Goal: Task Accomplishment & Management: Manage account settings

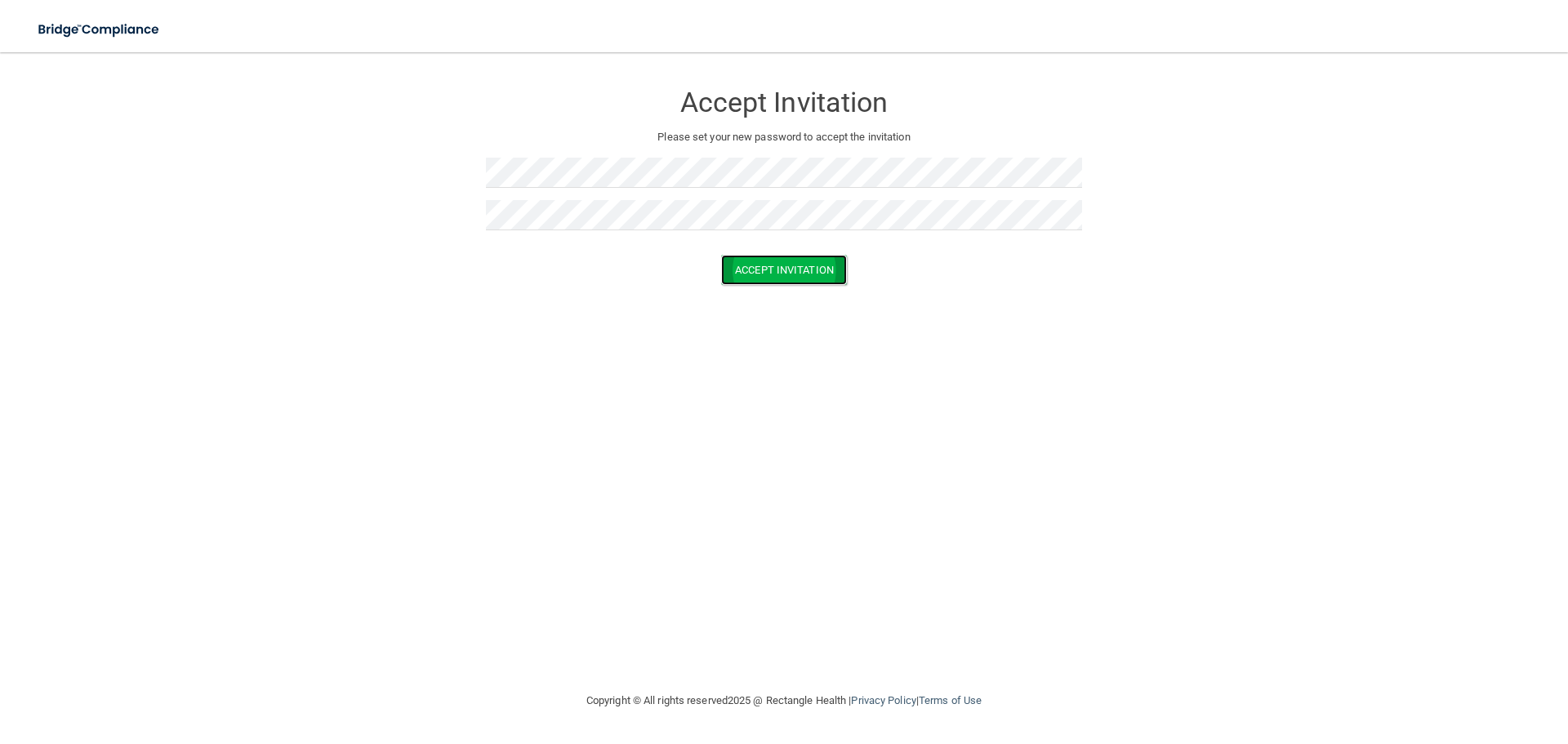
click at [804, 270] on button "Accept Invitation" at bounding box center [784, 270] width 125 height 30
click at [1047, 370] on div "Accept Invitation Please set your new password to accept the invitation Token i…" at bounding box center [783, 371] width 1503 height 605
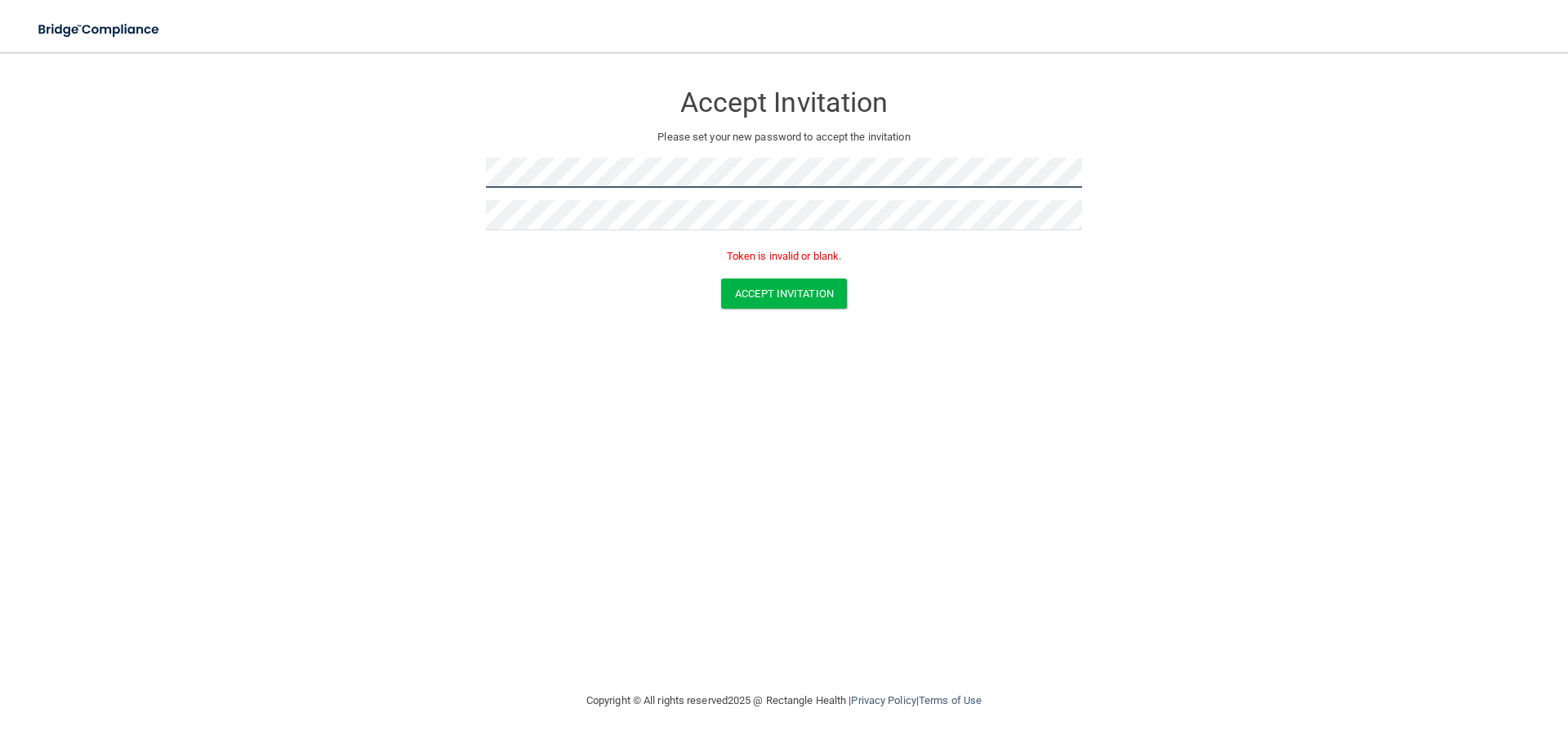
click at [399, 190] on form "Accept Invitation Please set your new password to accept the invitation Token i…" at bounding box center [783, 198] width 1503 height 260
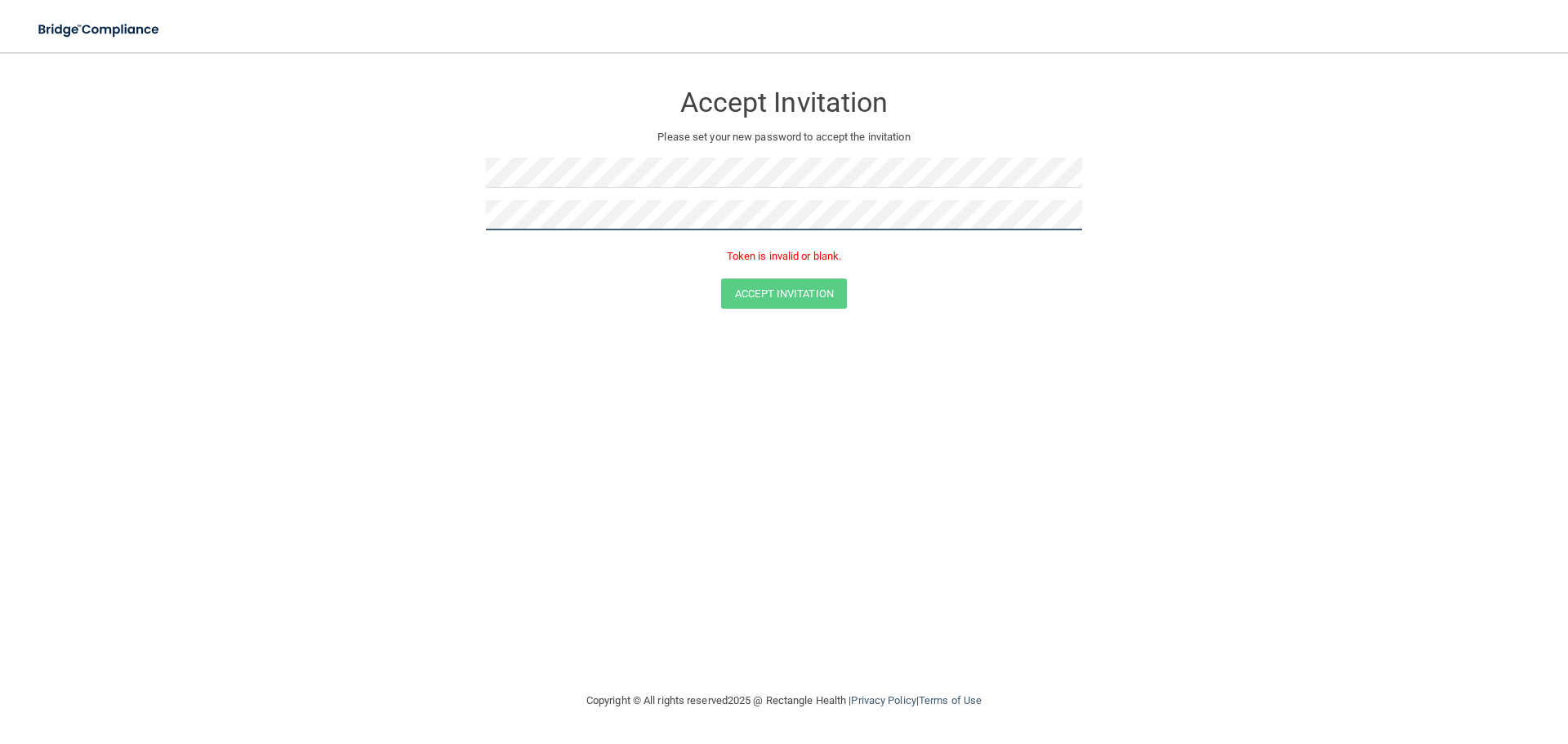
click at [401, 223] on form "Accept Invitation Please set your new password to accept the invitation Token i…" at bounding box center [783, 198] width 1503 height 260
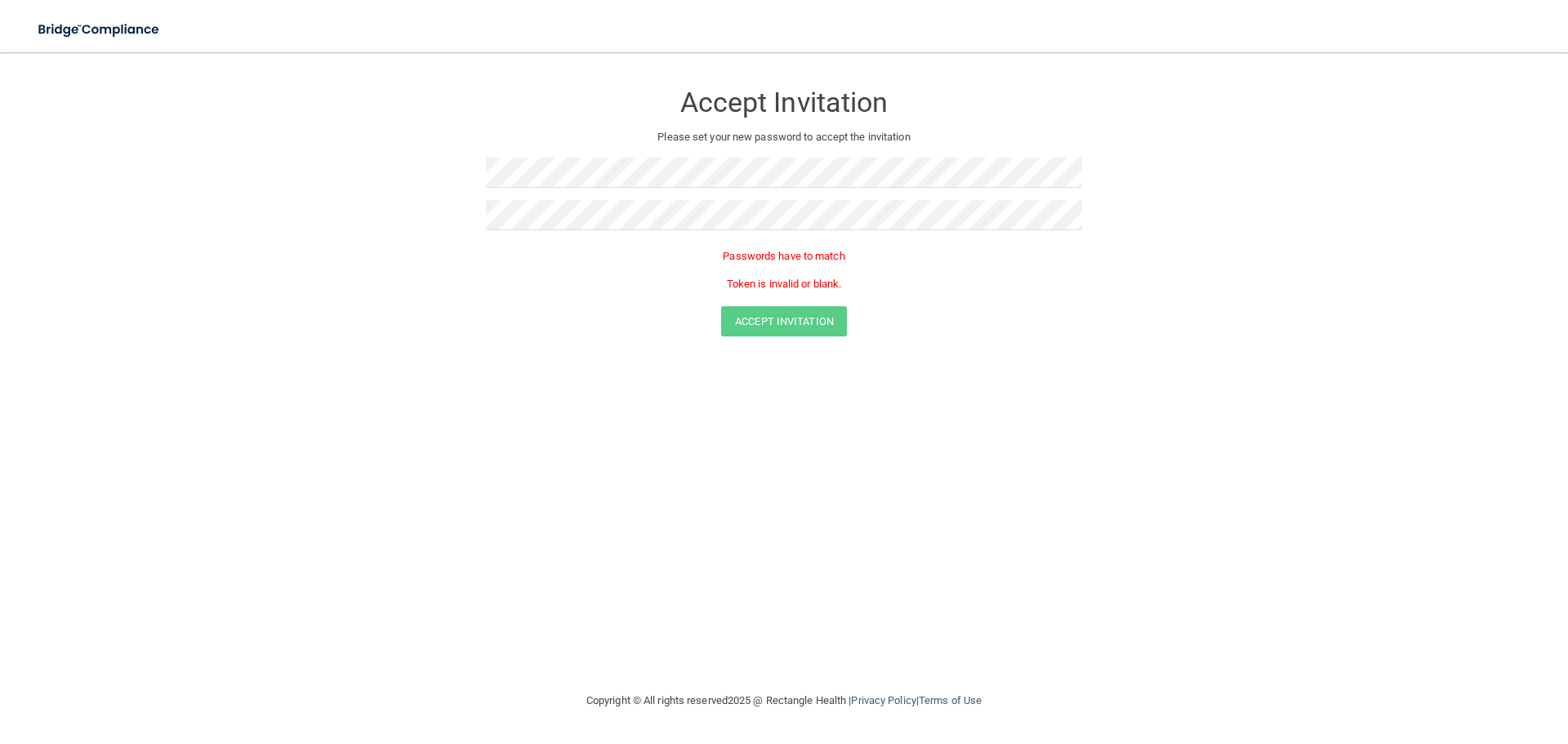
click at [836, 392] on div "Accept Invitation Please set your new password to accept the invitation Passwor…" at bounding box center [783, 371] width 1503 height 605
click at [334, 177] on form "Accept Invitation Please set your new password to accept the invitation Passwor…" at bounding box center [783, 212] width 1503 height 288
click at [297, 201] on form "Accept Invitation Please set your new password to accept the invitation Passwor…" at bounding box center [783, 212] width 1503 height 288
click at [763, 269] on button "Accept Invitation" at bounding box center [784, 270] width 125 height 30
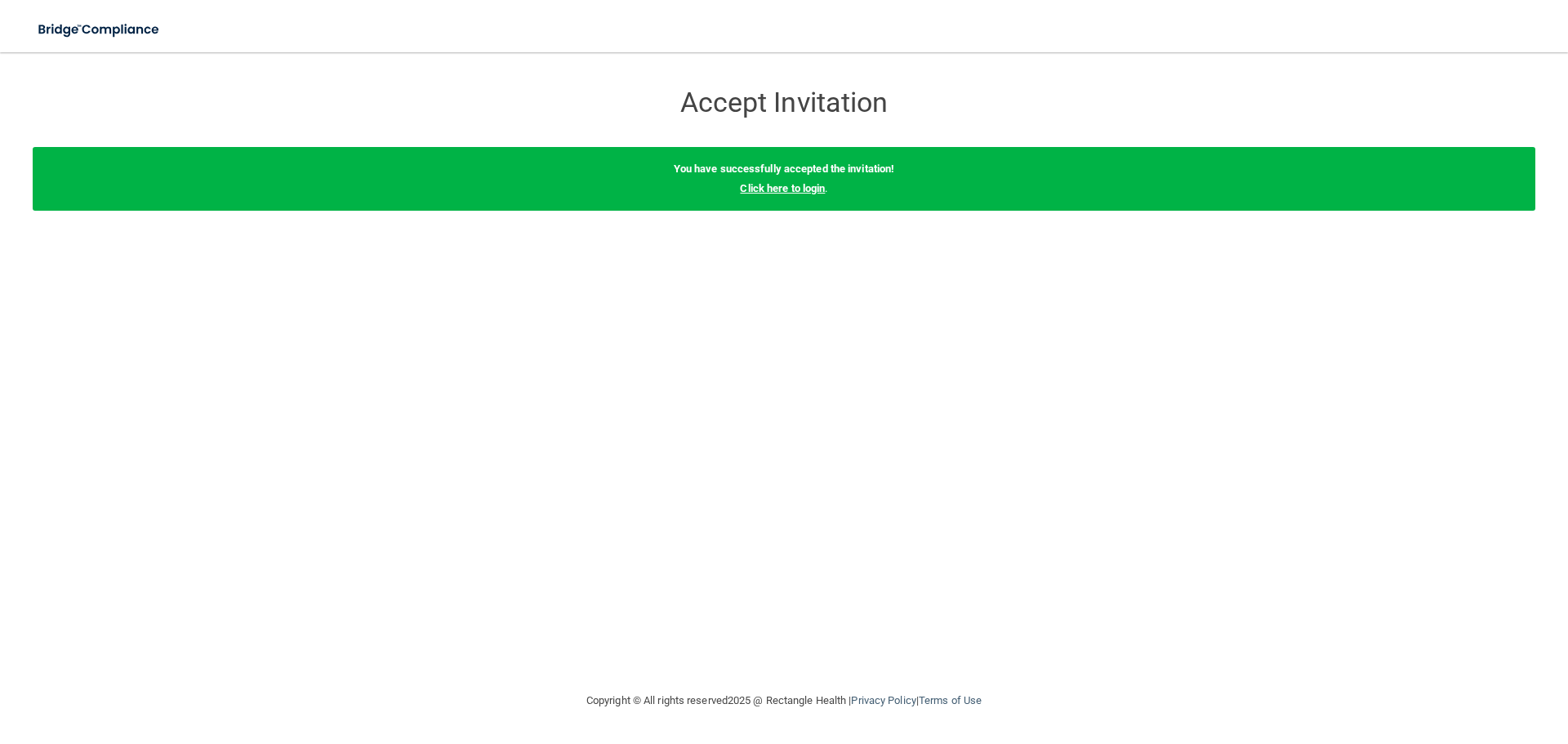
click at [803, 186] on link "Click here to login" at bounding box center [781, 188] width 84 height 12
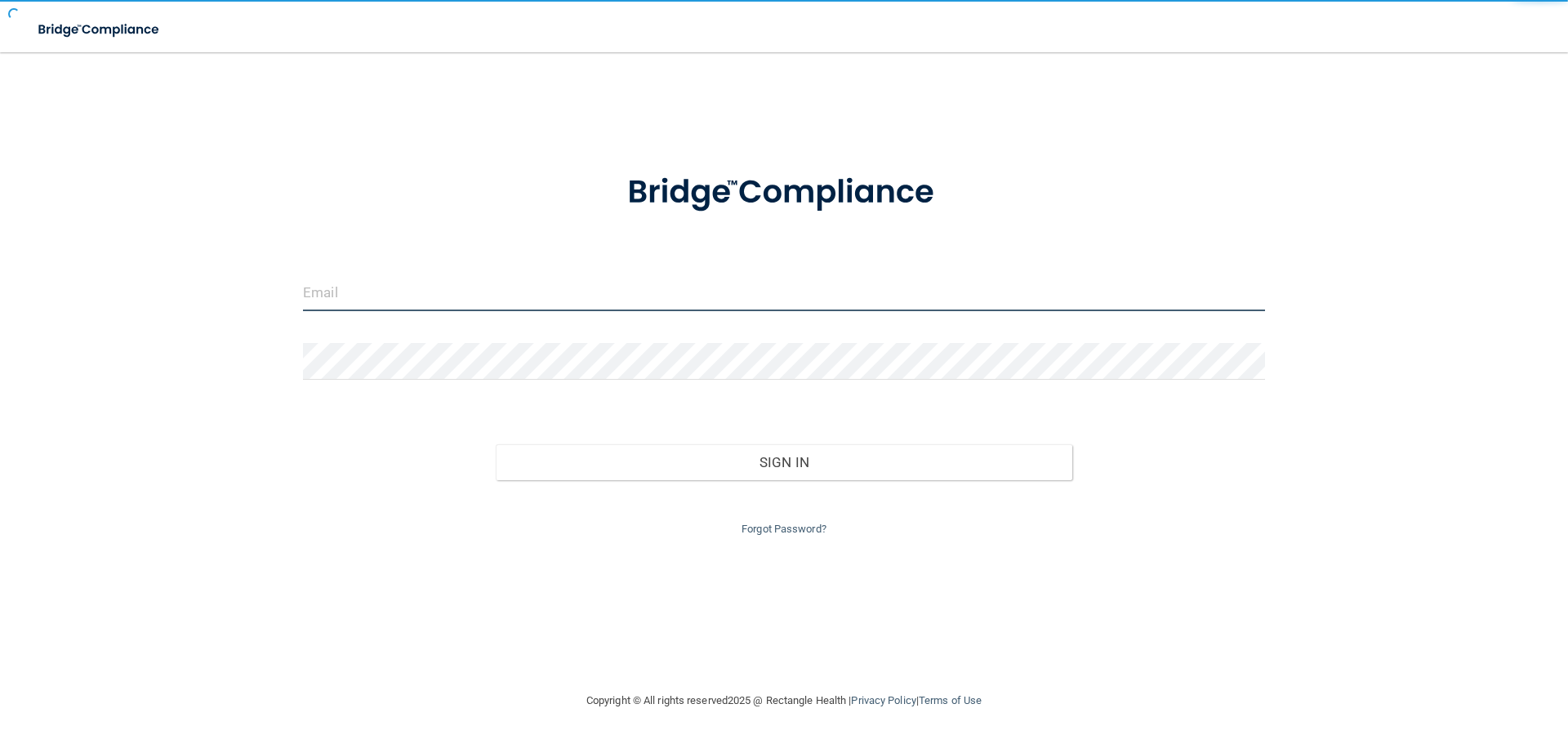
type input "[PERSON_NAME][EMAIL_ADDRESS][DOMAIN_NAME]"
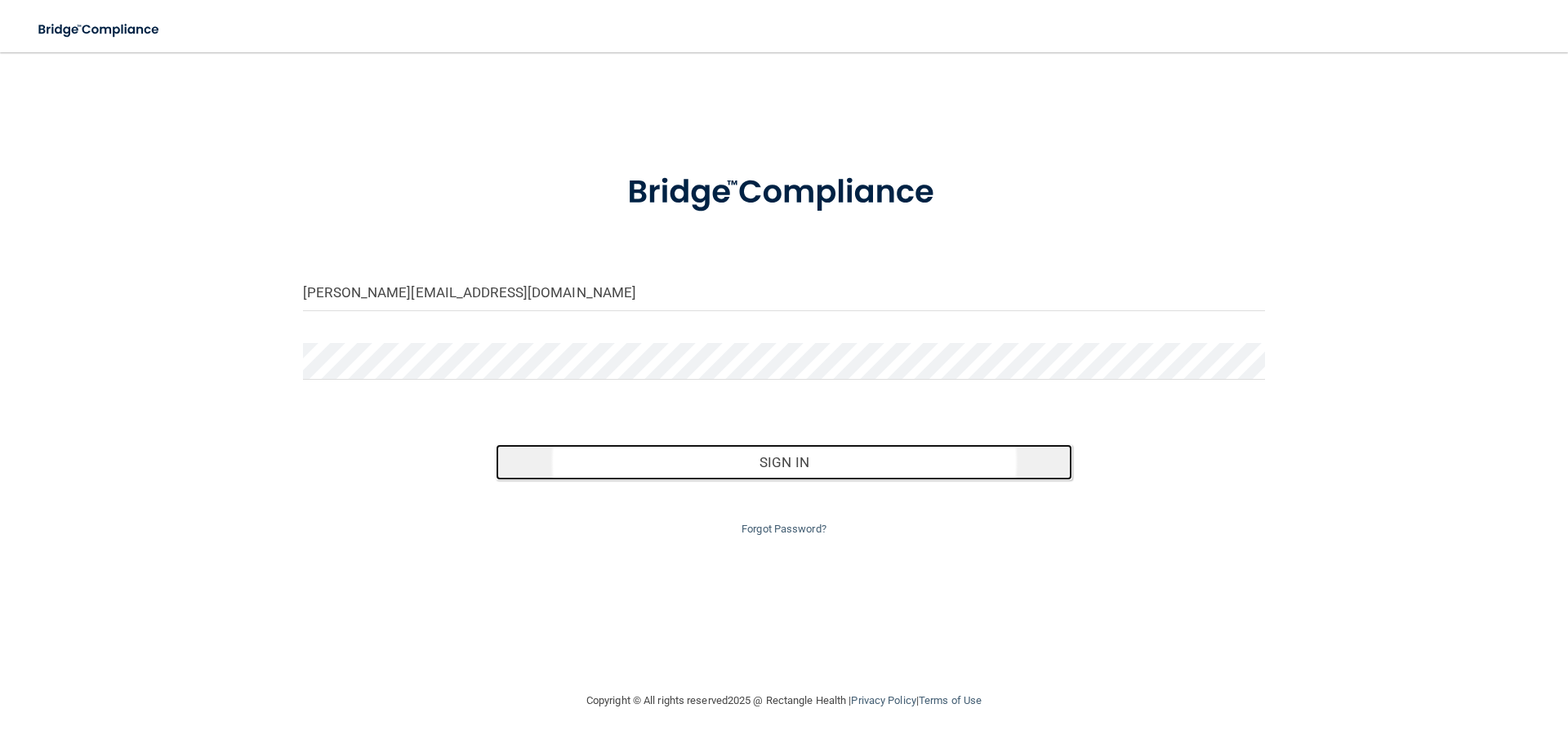
click at [816, 467] on button "Sign In" at bounding box center [784, 462] width 577 height 36
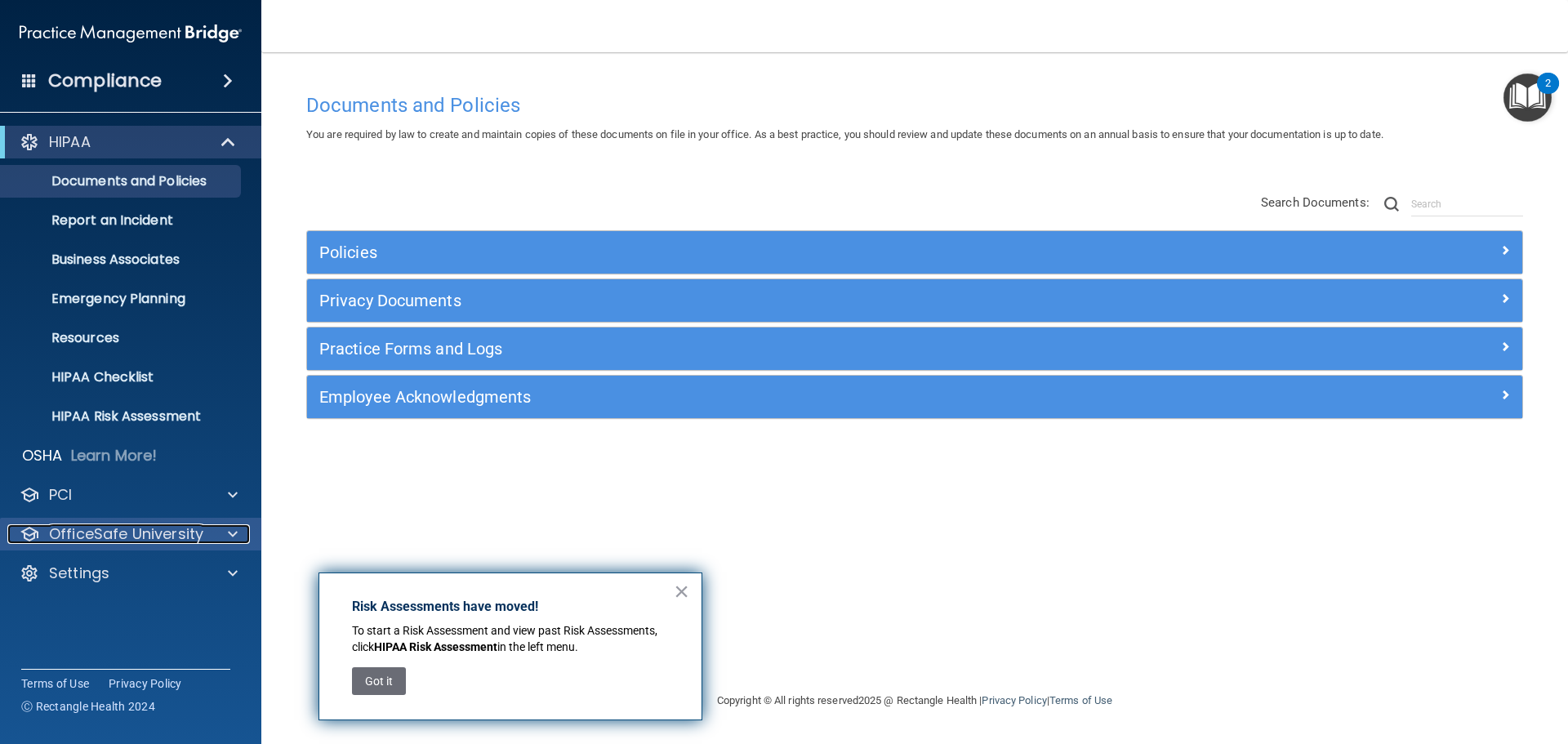
click at [155, 528] on p "OfficeSafe University" at bounding box center [126, 533] width 155 height 20
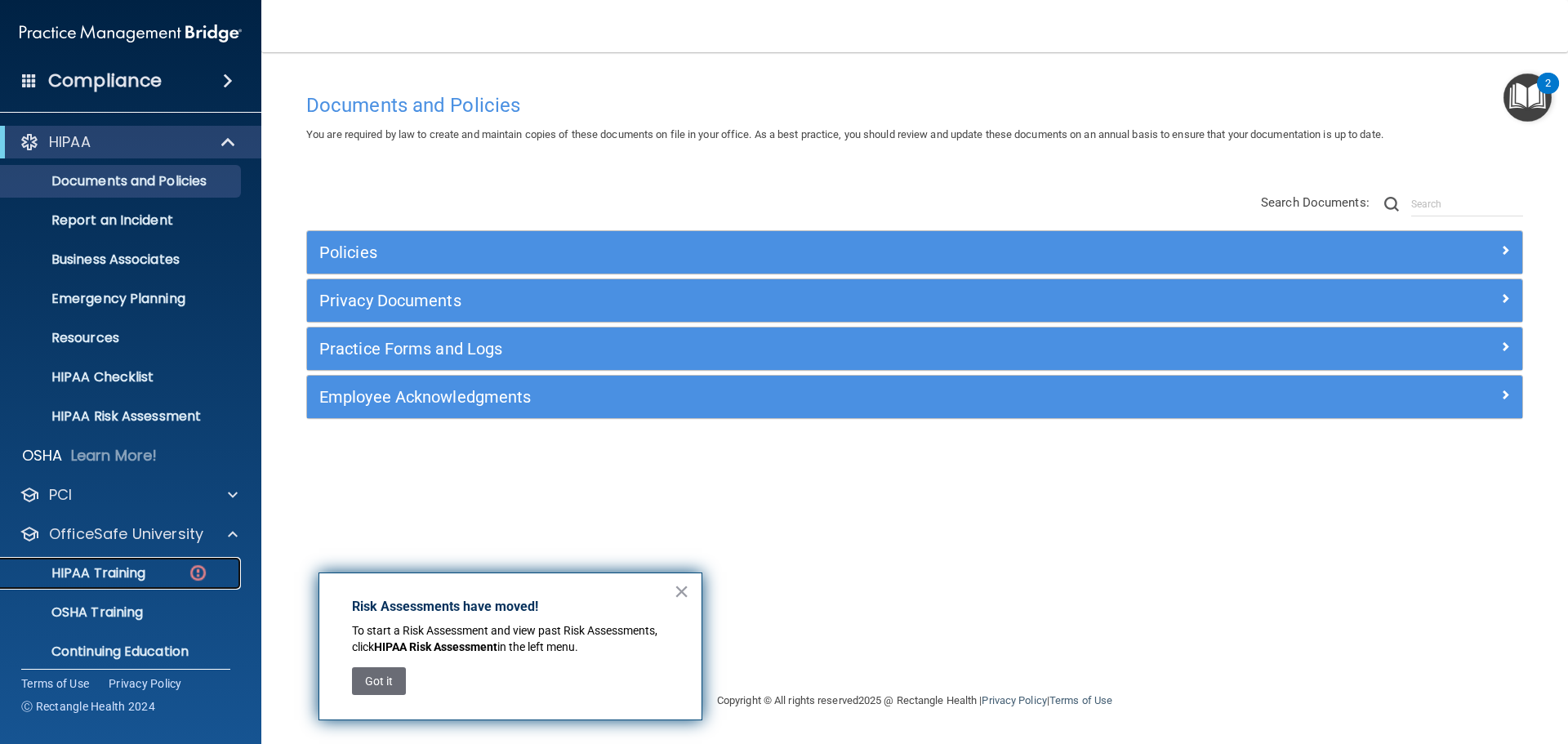
click at [138, 571] on p "HIPAA Training" at bounding box center [78, 572] width 135 height 16
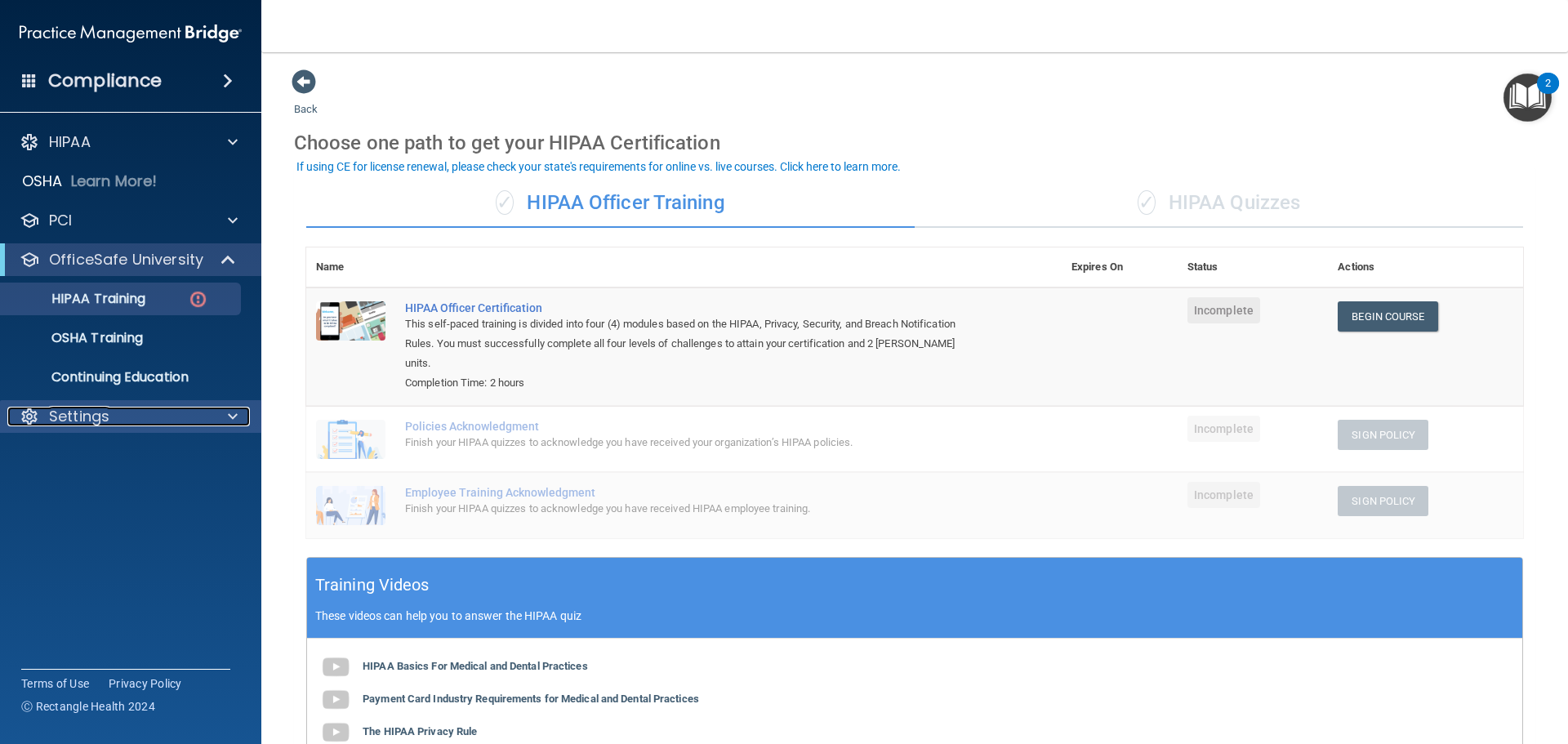
click at [230, 409] on span at bounding box center [233, 416] width 9 height 20
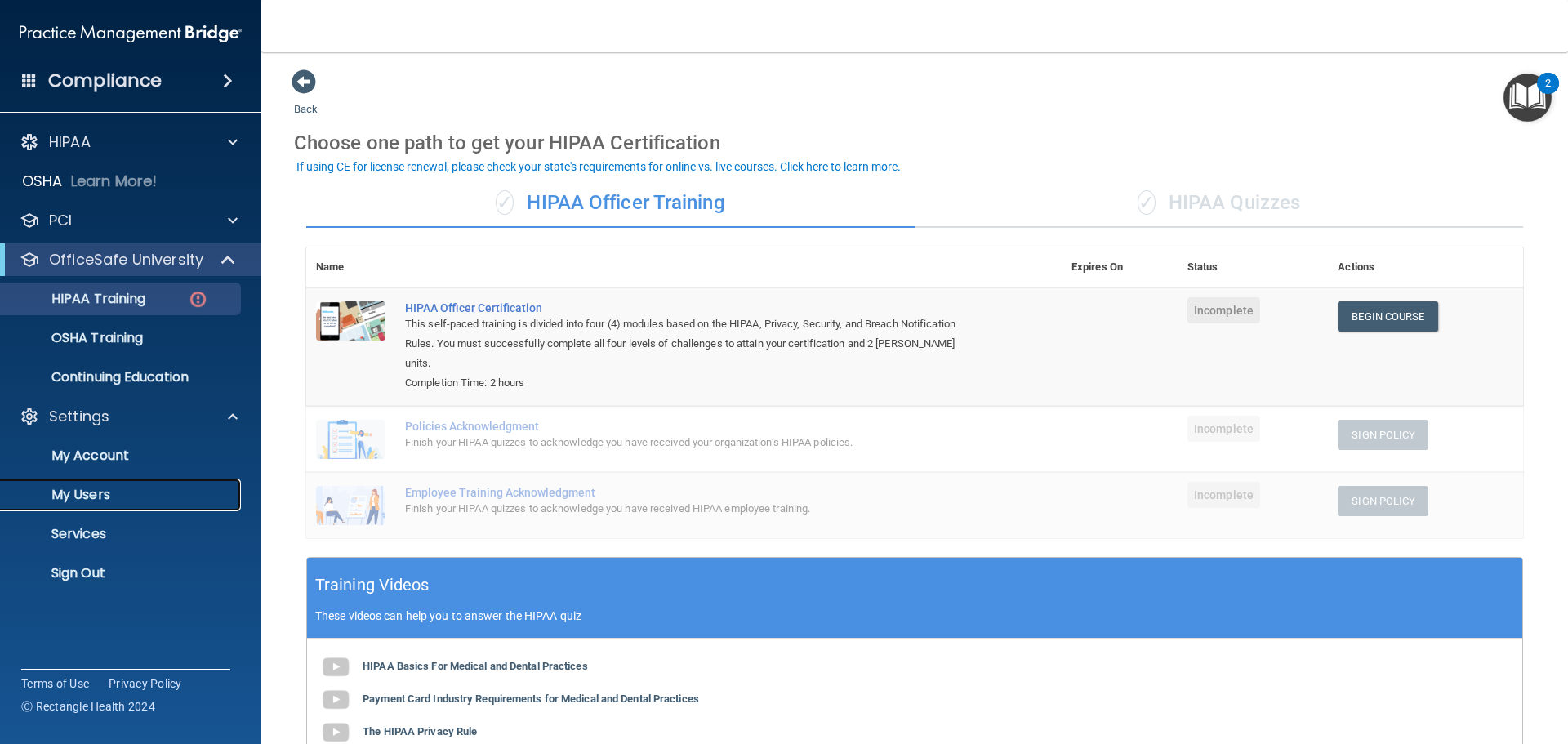
click at [126, 493] on p "My Users" at bounding box center [121, 494] width 223 height 16
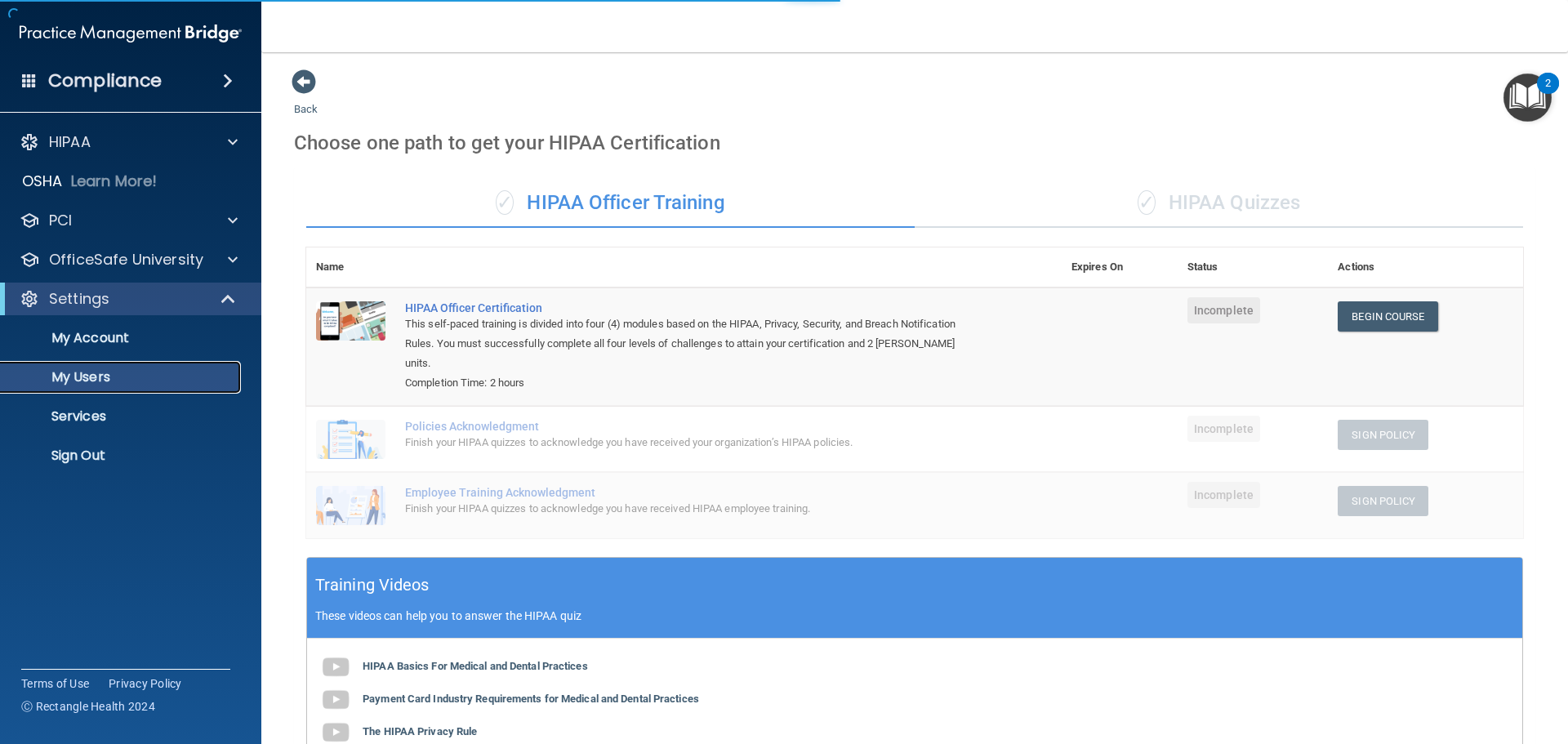
select select "20"
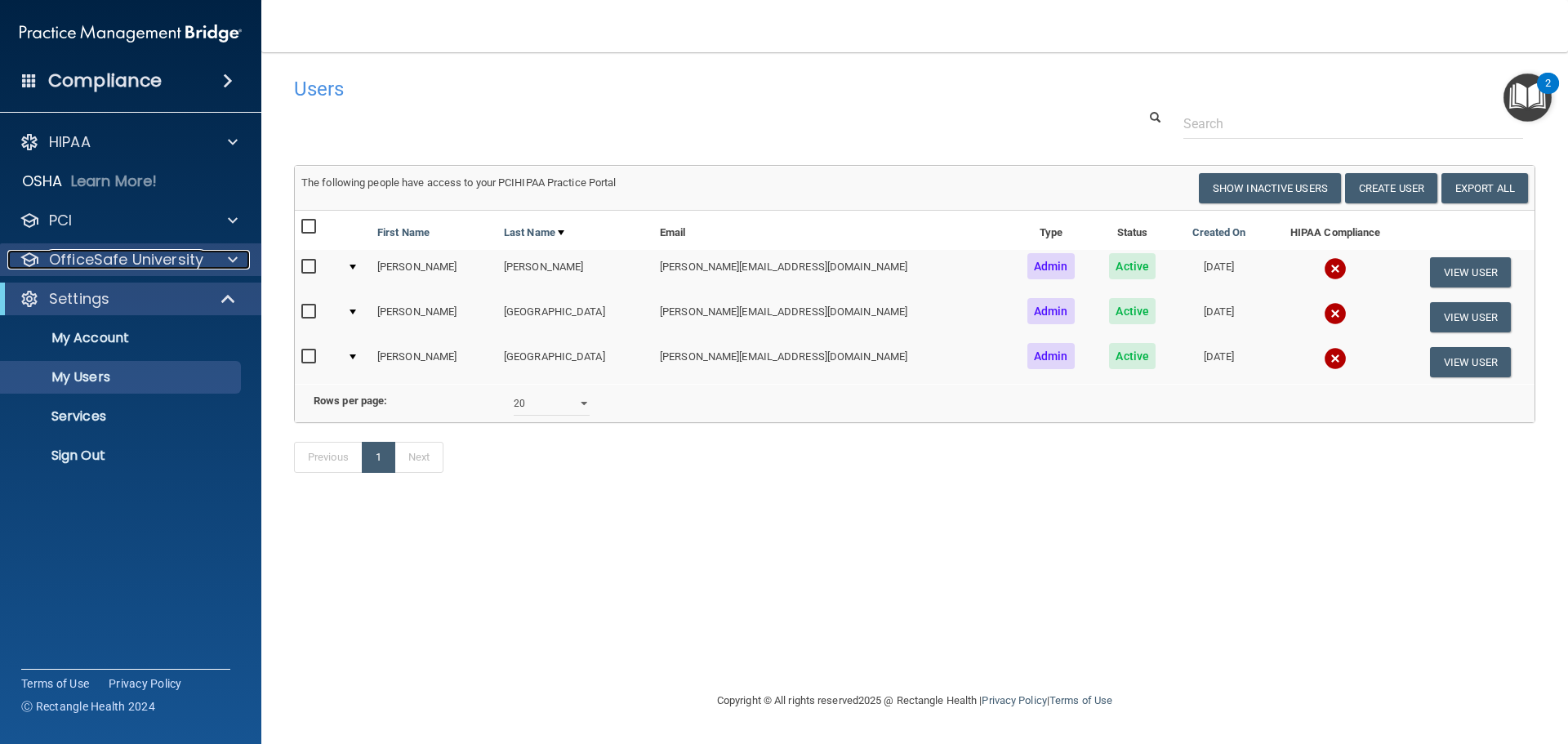
click at [183, 263] on p "OfficeSafe University" at bounding box center [126, 259] width 155 height 20
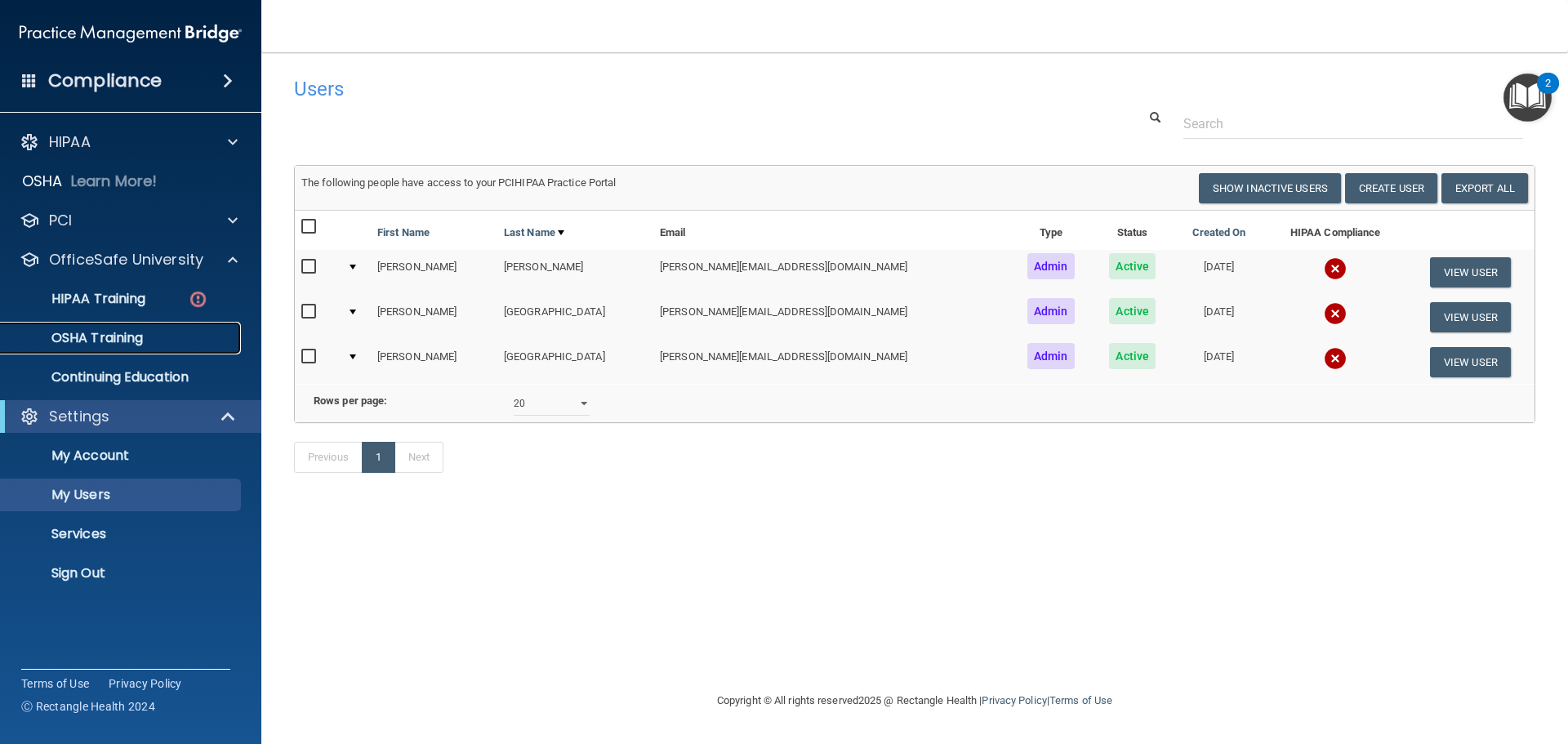
click at [102, 340] on p "OSHA Training" at bounding box center [76, 338] width 132 height 16
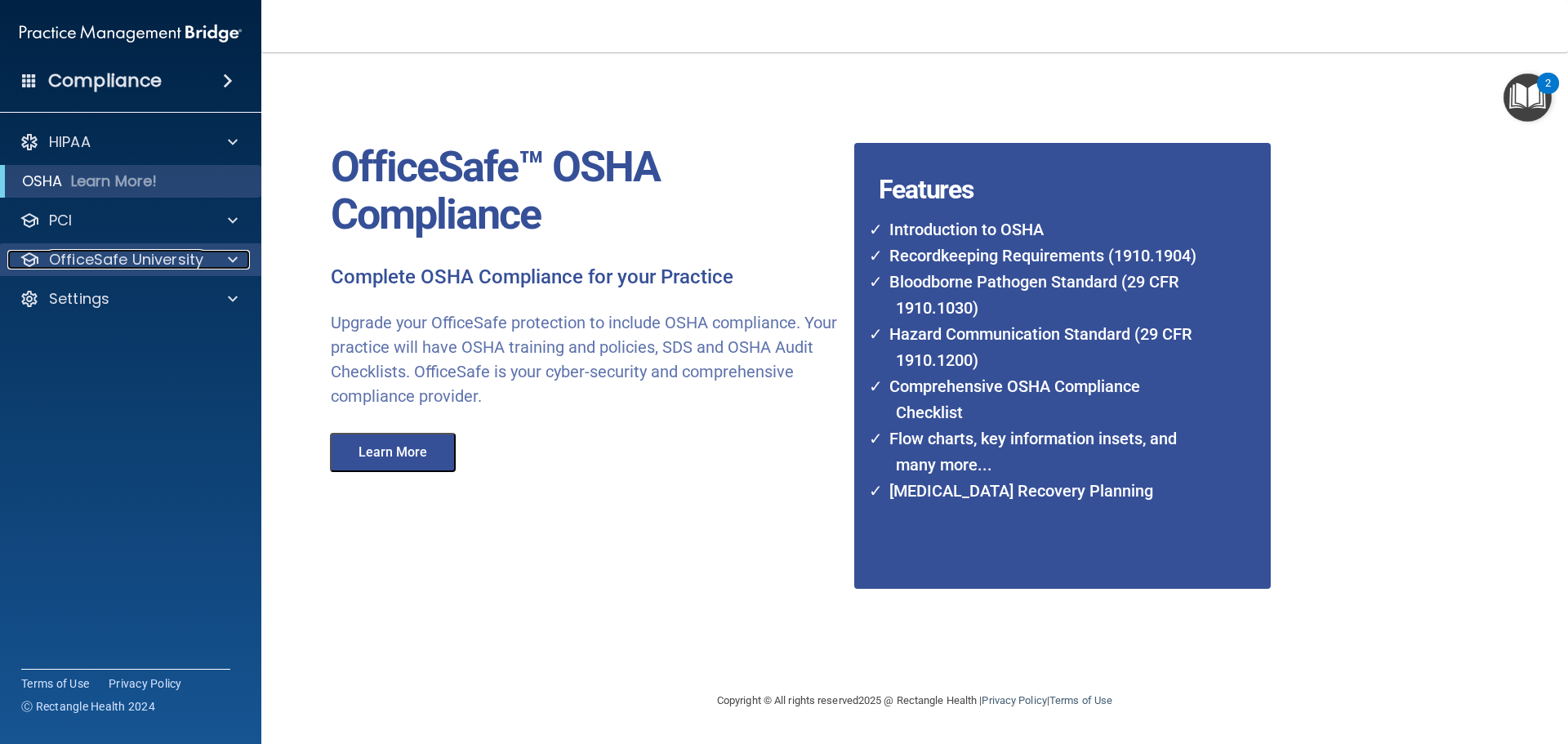
click at [236, 260] on span at bounding box center [233, 259] width 9 height 20
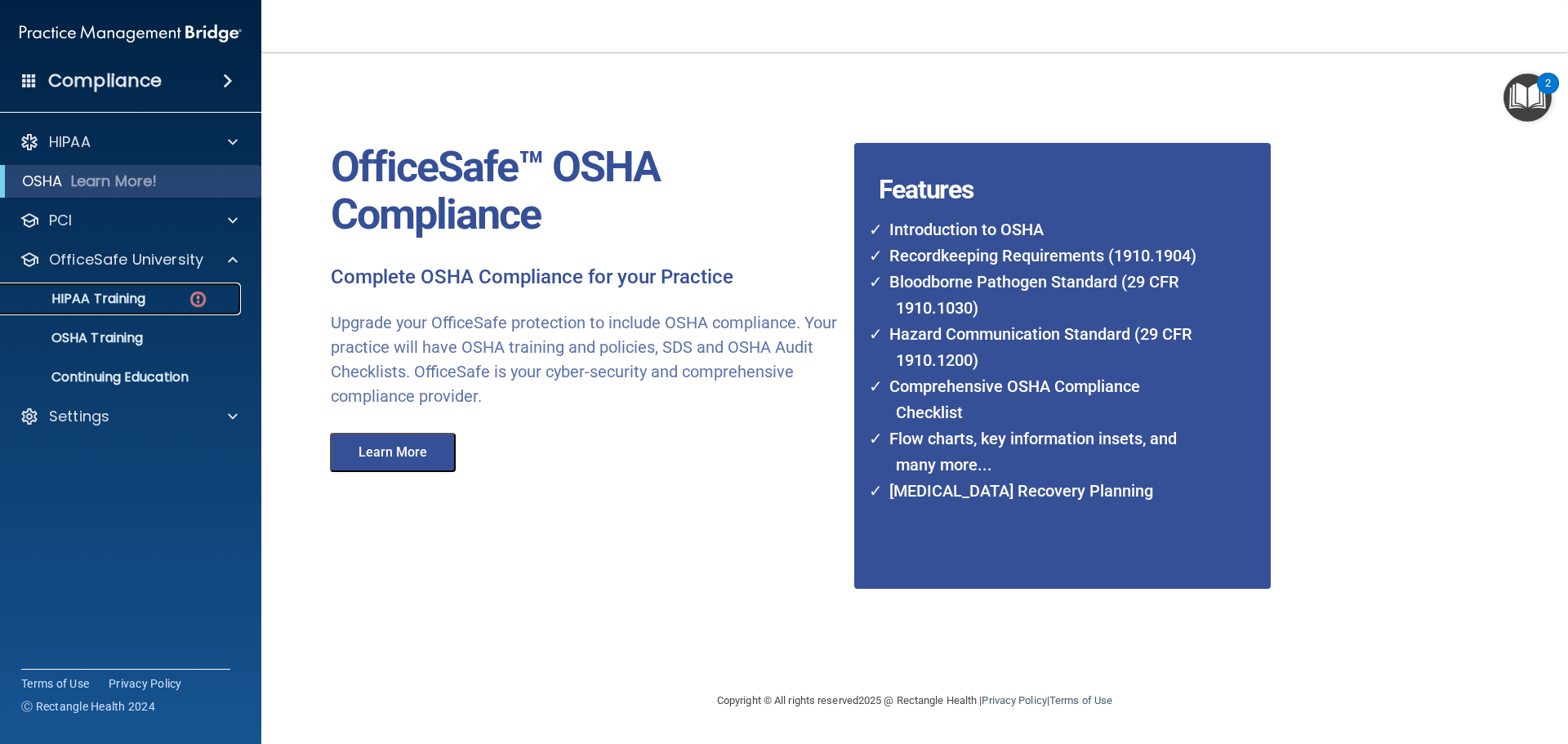
click at [119, 305] on p "HIPAA Training" at bounding box center [78, 298] width 135 height 16
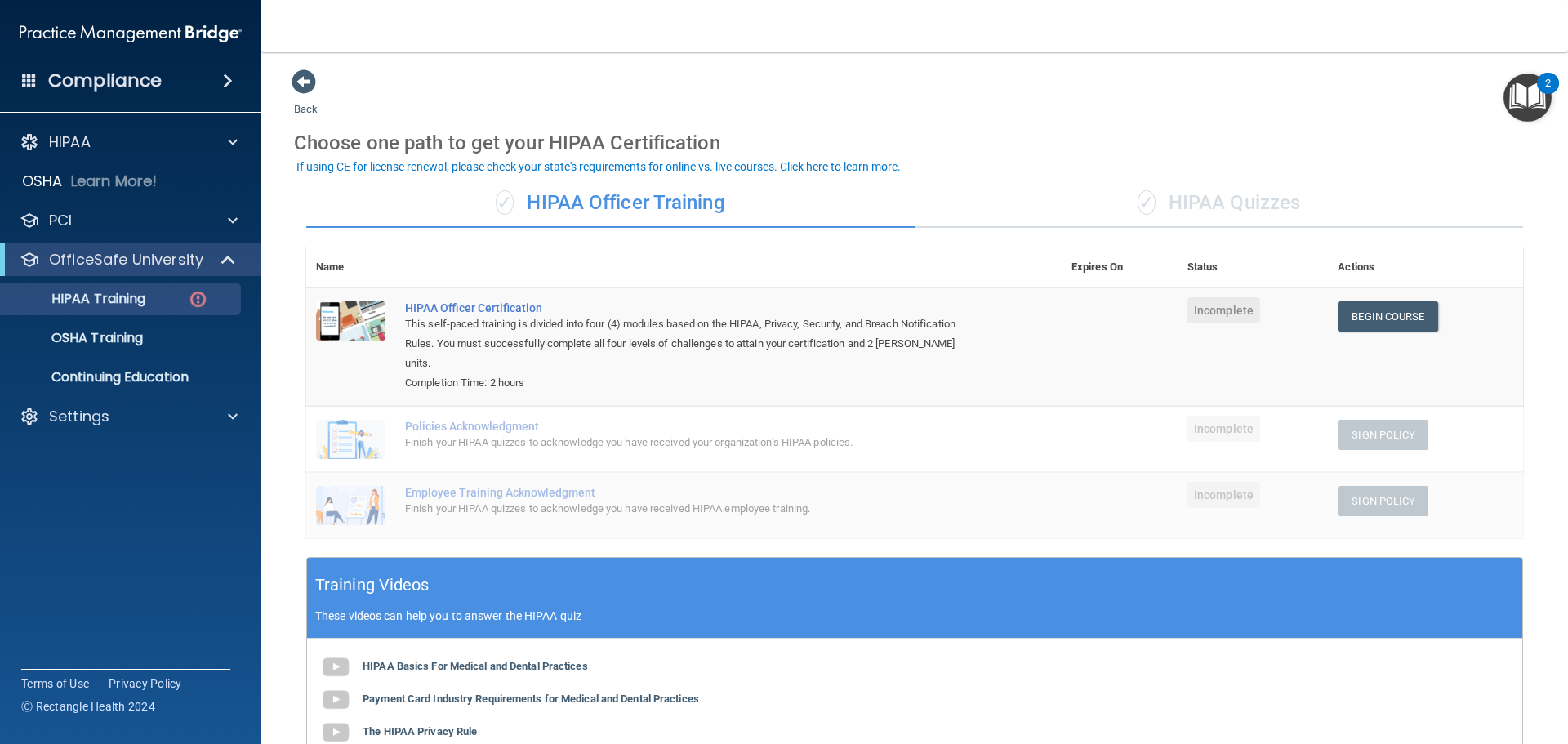
drag, startPoint x: 1428, startPoint y: 0, endPoint x: 1220, endPoint y: 46, distance: 213.0
click at [1220, 46] on nav "Toggle navigation Drema Calloway drema@harborviewdentists.com Manage My Enterpr…" at bounding box center [914, 26] width 1306 height 52
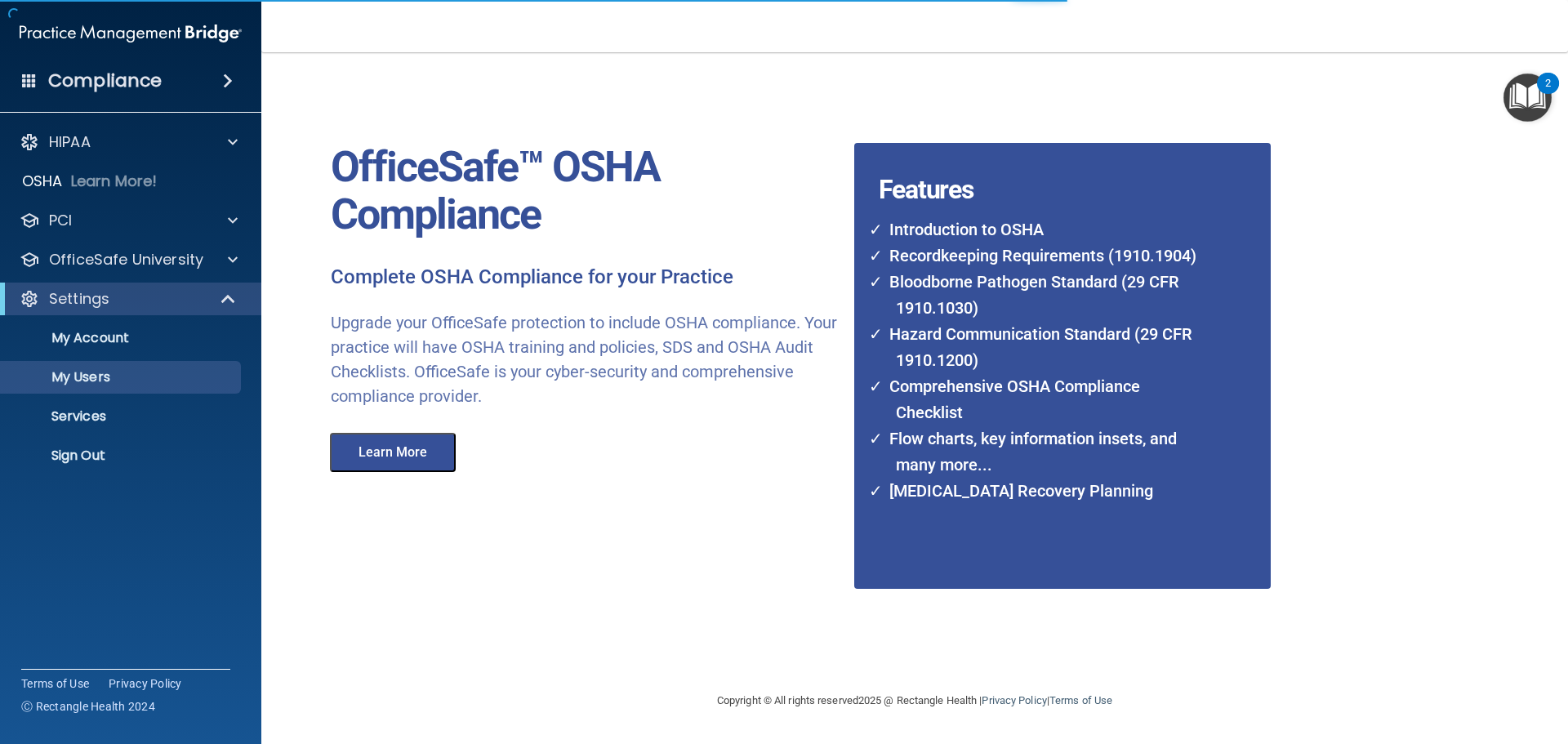
select select "20"
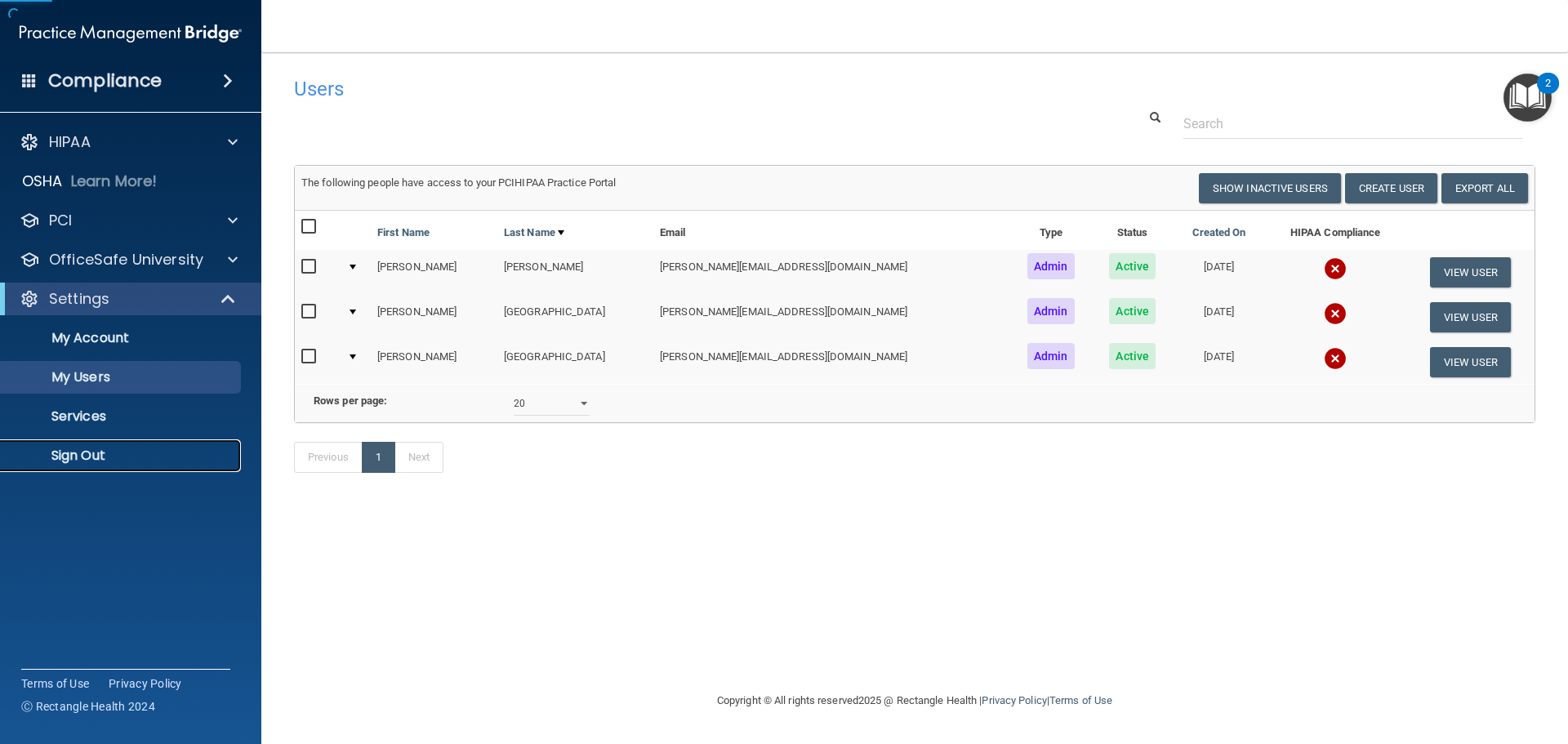
click at [83, 453] on p "Sign Out" at bounding box center [121, 455] width 223 height 16
